Goal: Transaction & Acquisition: Download file/media

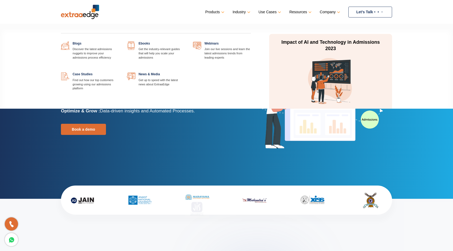
click at [185, 41] on link at bounding box center [185, 41] width 0 height 0
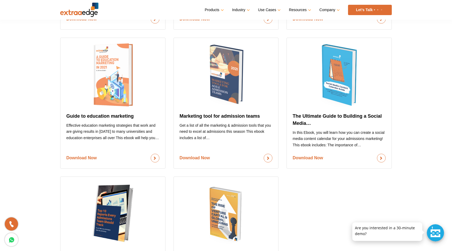
scroll to position [450, 0]
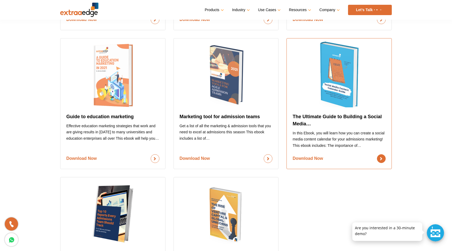
click at [292, 154] on link "Download Now" at bounding box center [338, 158] width 93 height 9
